Goal: Transaction & Acquisition: Purchase product/service

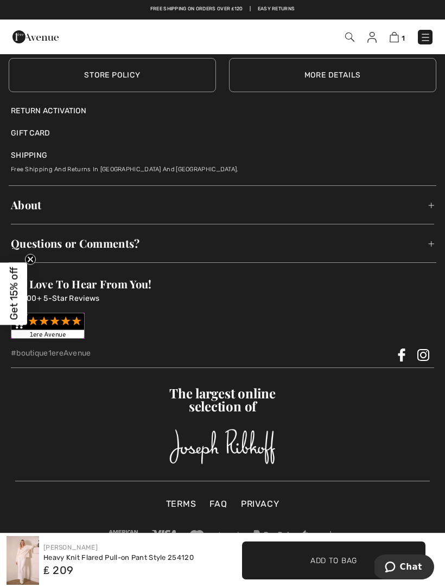
scroll to position [1938, 0]
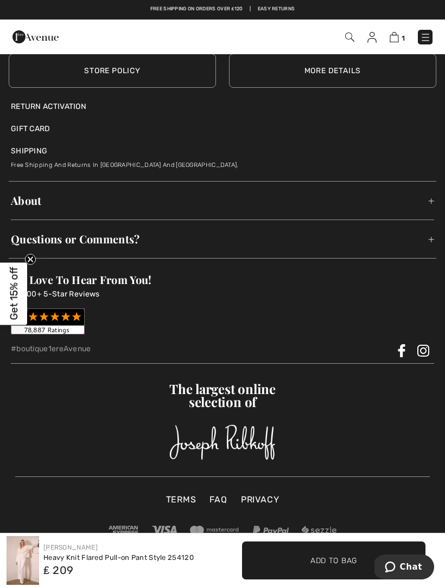
click at [243, 428] on img at bounding box center [222, 443] width 106 height 36
click at [201, 449] on img at bounding box center [222, 443] width 106 height 36
click at [226, 399] on span "The largest online selection of" at bounding box center [223, 395] width 174 height 26
click at [219, 410] on div "The largest online selection of" at bounding box center [222, 421] width 414 height 78
click at [213, 431] on img at bounding box center [222, 443] width 106 height 36
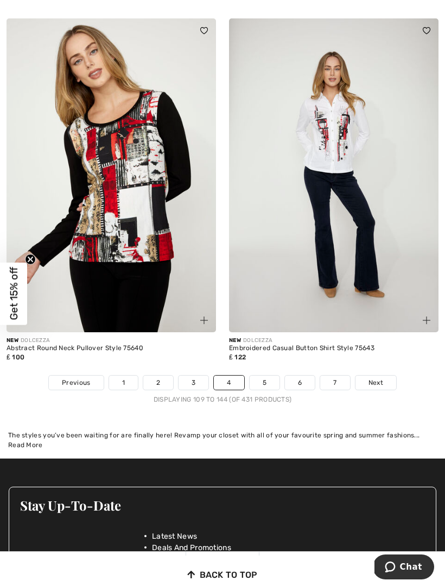
scroll to position [6326, 0]
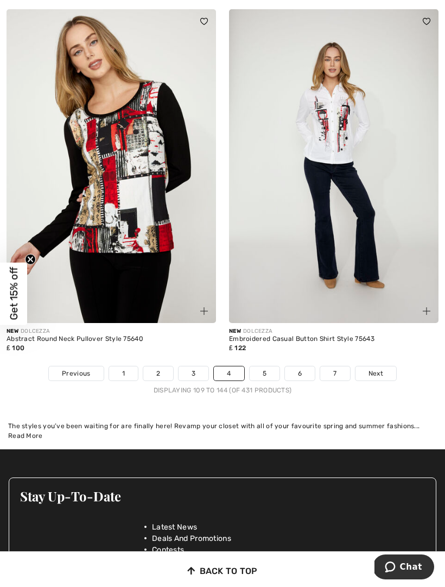
click at [271, 367] on link "5" at bounding box center [264, 374] width 30 height 14
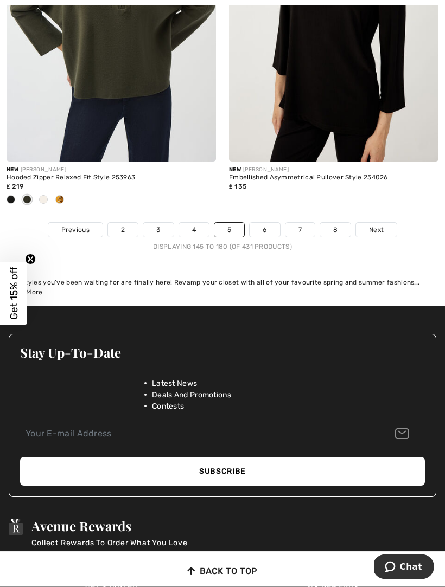
scroll to position [6559, 0]
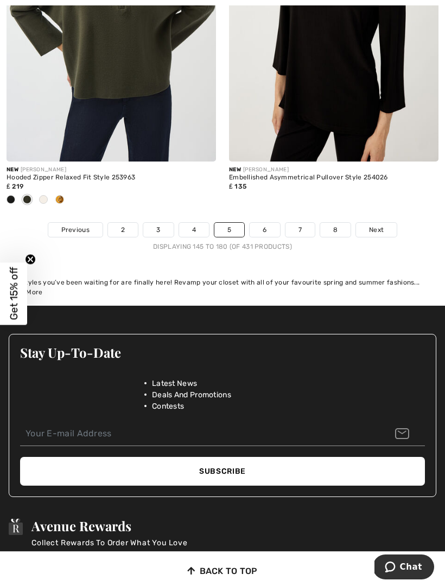
click at [271, 223] on link "6" at bounding box center [264, 230] width 30 height 14
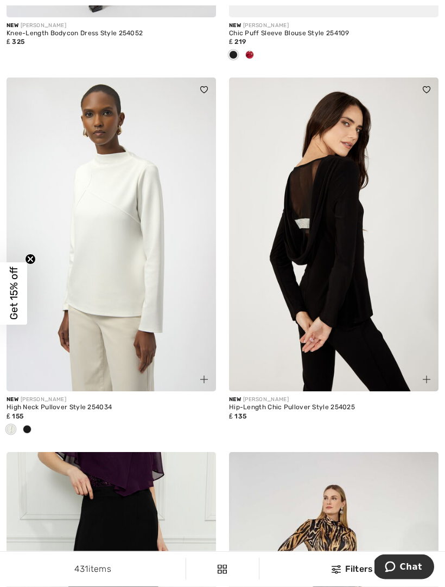
scroll to position [1151, 0]
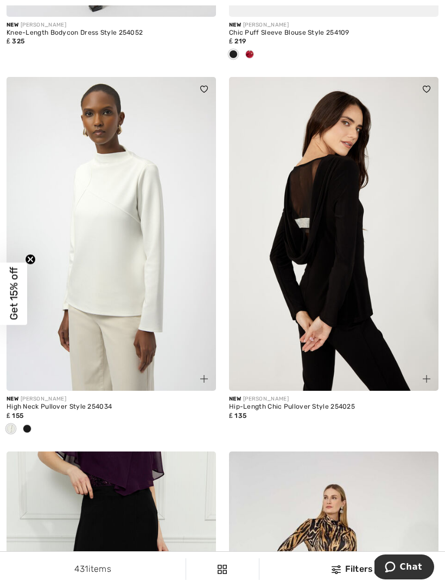
click at [133, 241] on img at bounding box center [111, 234] width 209 height 314
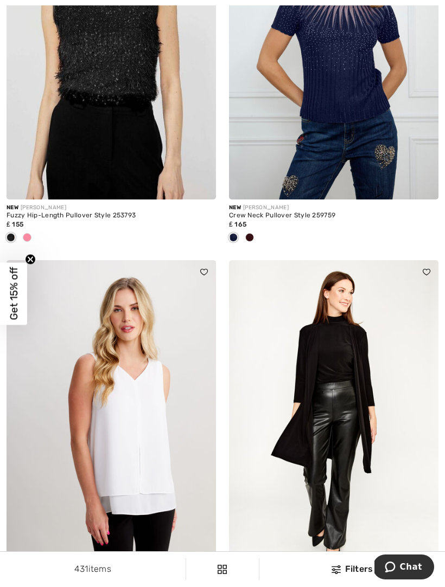
scroll to position [2585, 0]
